Goal: Information Seeking & Learning: Learn about a topic

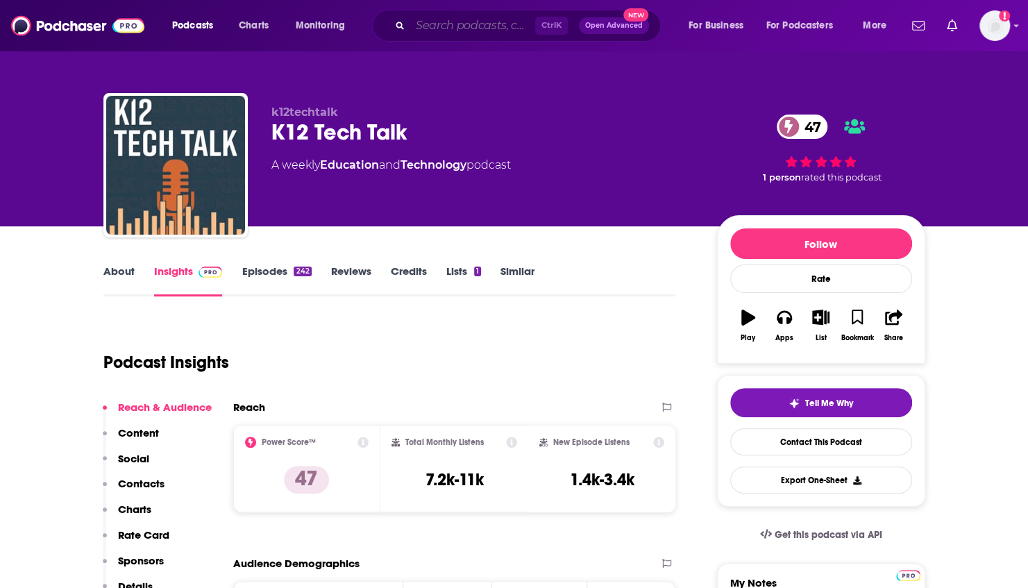
click at [442, 35] on input "Search podcasts, credits, & more..." at bounding box center [472, 26] width 125 height 22
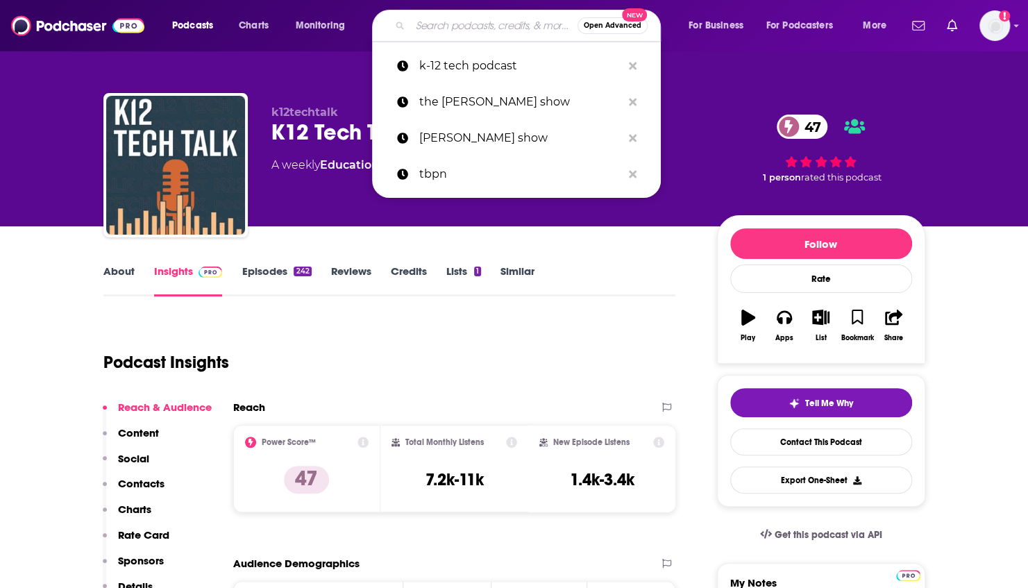
click at [442, 31] on input "Search podcasts, credits, & more..." at bounding box center [493, 26] width 167 height 22
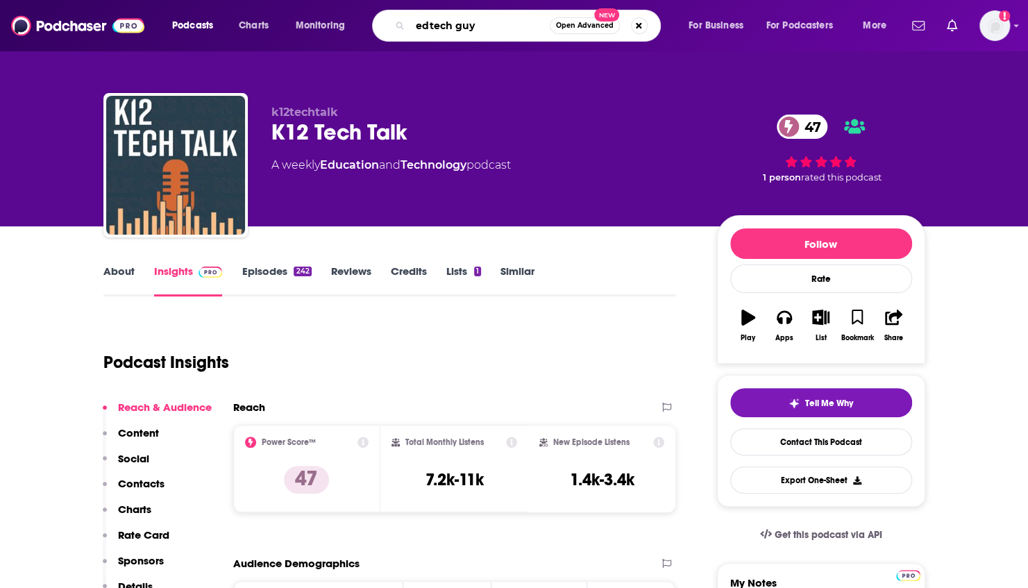
type input "edtech guys"
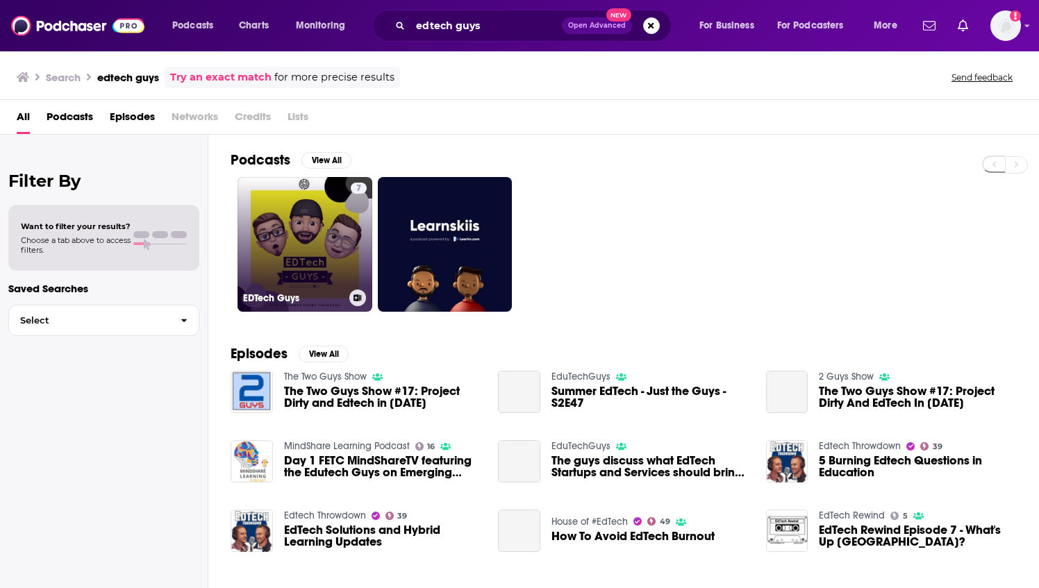
click at [321, 225] on link "7 EDTech Guys" at bounding box center [304, 244] width 135 height 135
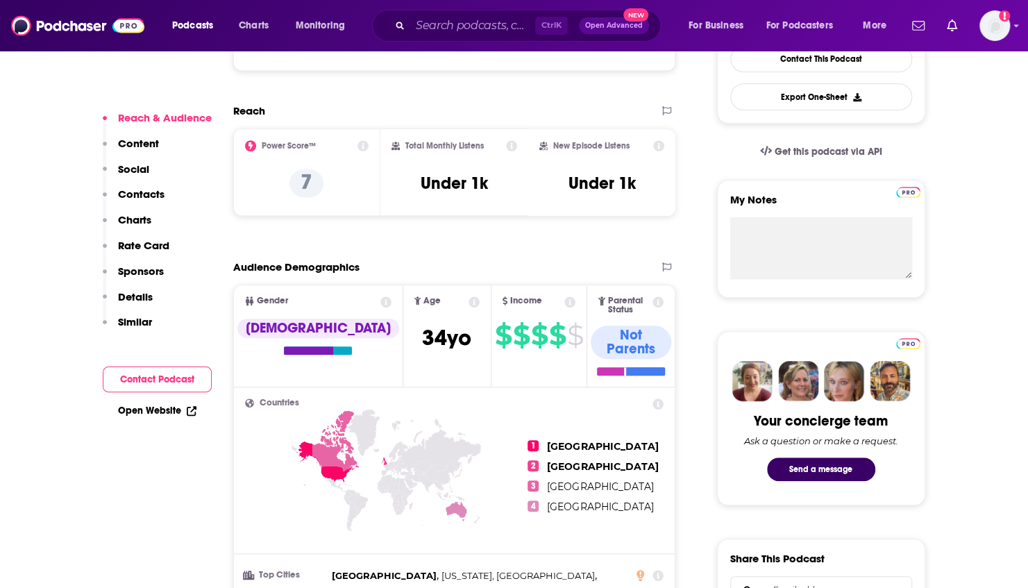
scroll to position [417, 0]
